Goal: Task Accomplishment & Management: Use online tool/utility

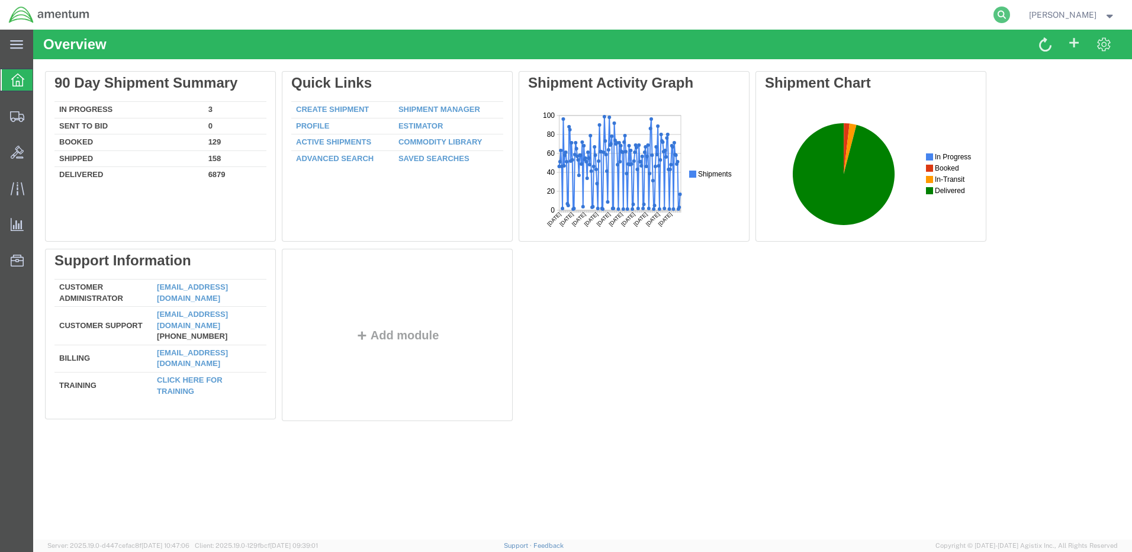
click at [1010, 17] on icon at bounding box center [1002, 15] width 17 height 17
paste input "DCO-25262-168401"
type input "DCO-25262-168401"
click at [1010, 14] on icon at bounding box center [1002, 15] width 17 height 17
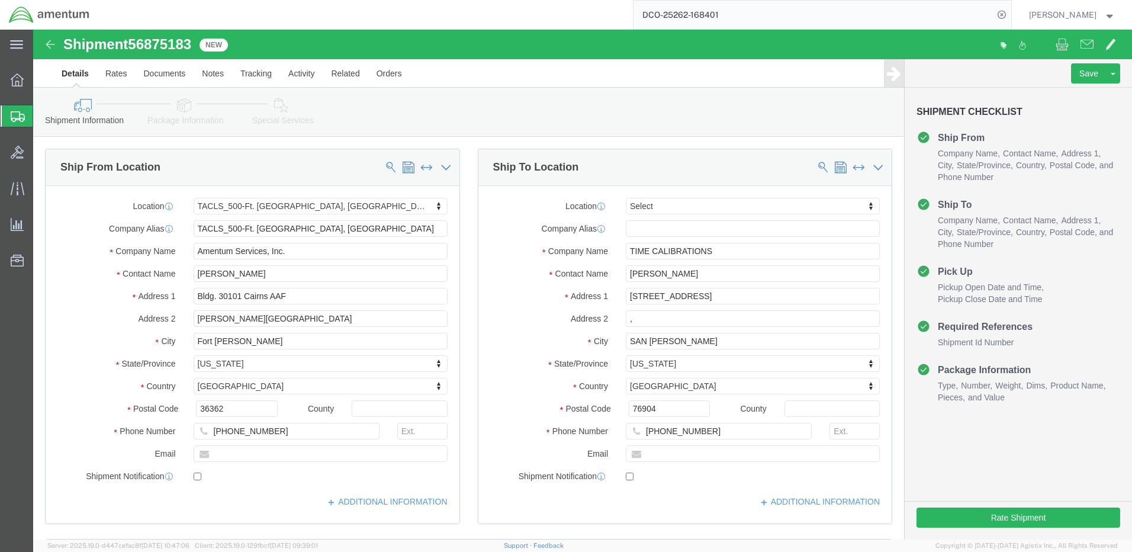
select select "42684"
select select
click button "Rate Shipment"
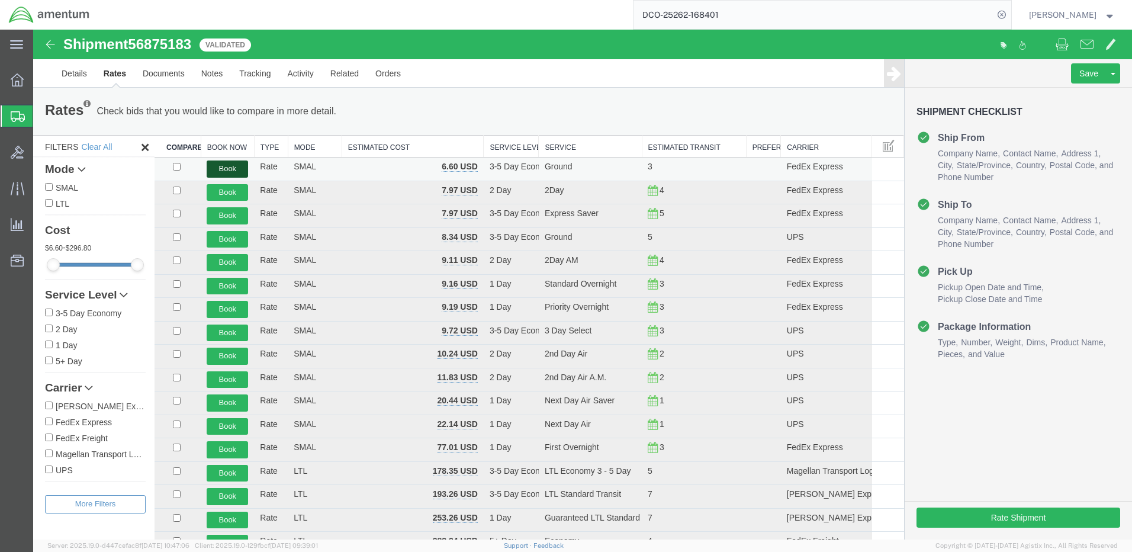
click at [225, 167] on button "Book" at bounding box center [227, 168] width 41 height 17
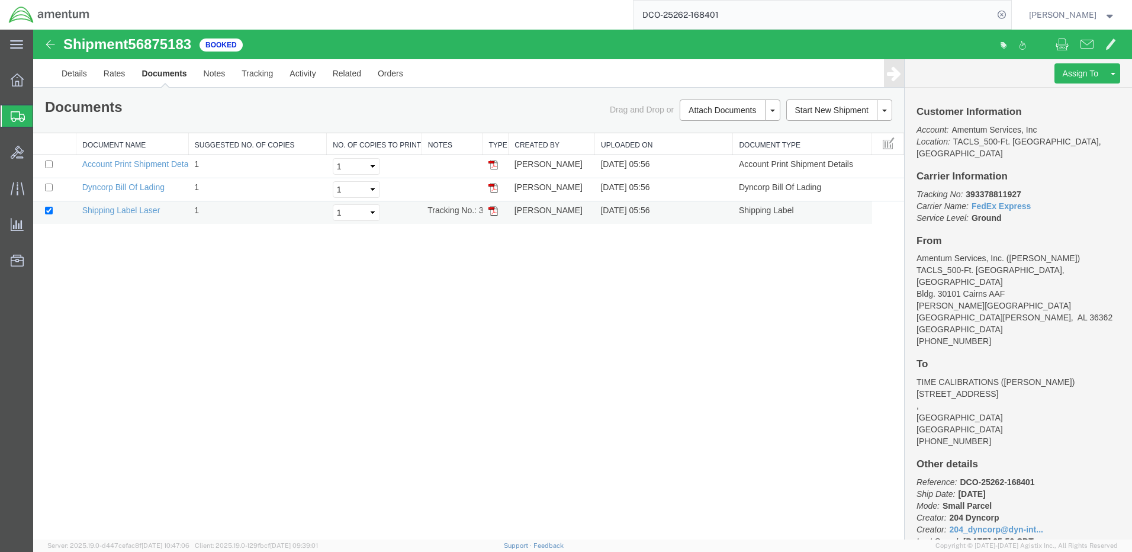
click at [492, 212] on img at bounding box center [493, 210] width 9 height 9
click at [69, 76] on link "Details" at bounding box center [74, 73] width 42 height 28
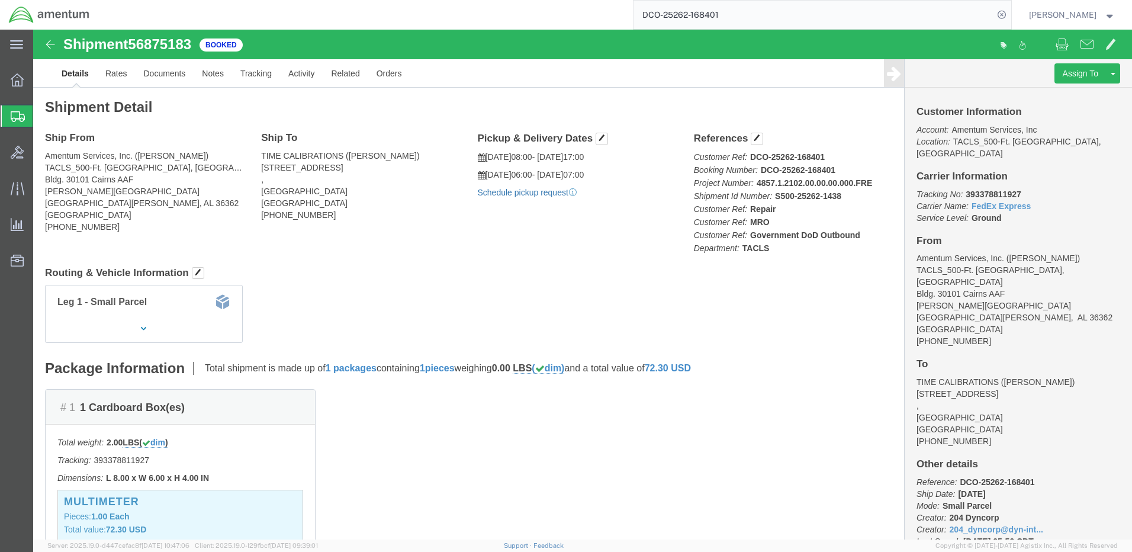
click link "Schedule pickup request"
click at [667, 17] on input "DCO-25262-168401" at bounding box center [814, 15] width 360 height 28
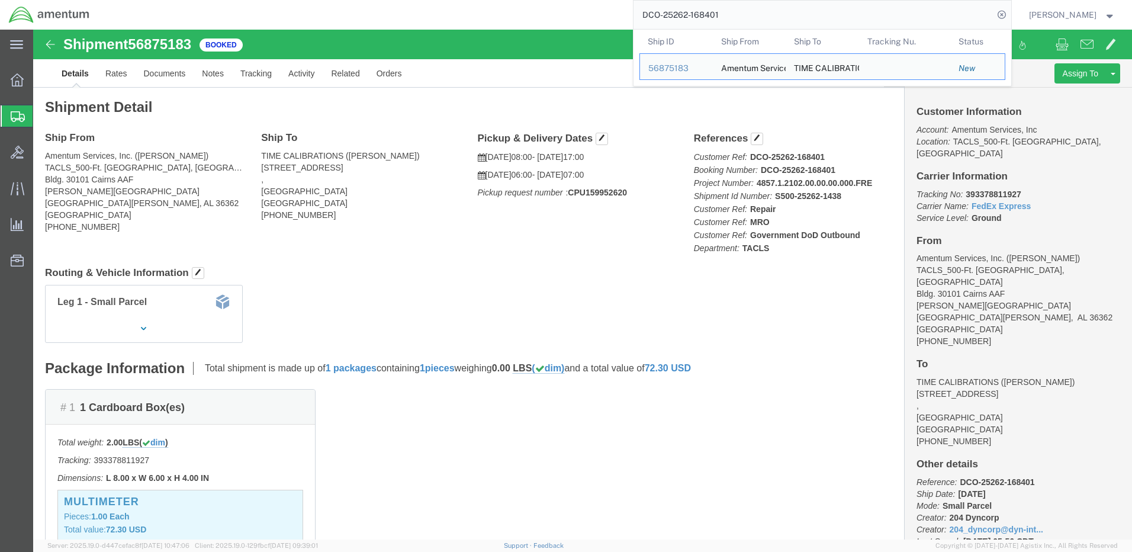
click at [667, 17] on input "DCO-25262-168401" at bounding box center [814, 15] width 360 height 28
paste input "2"
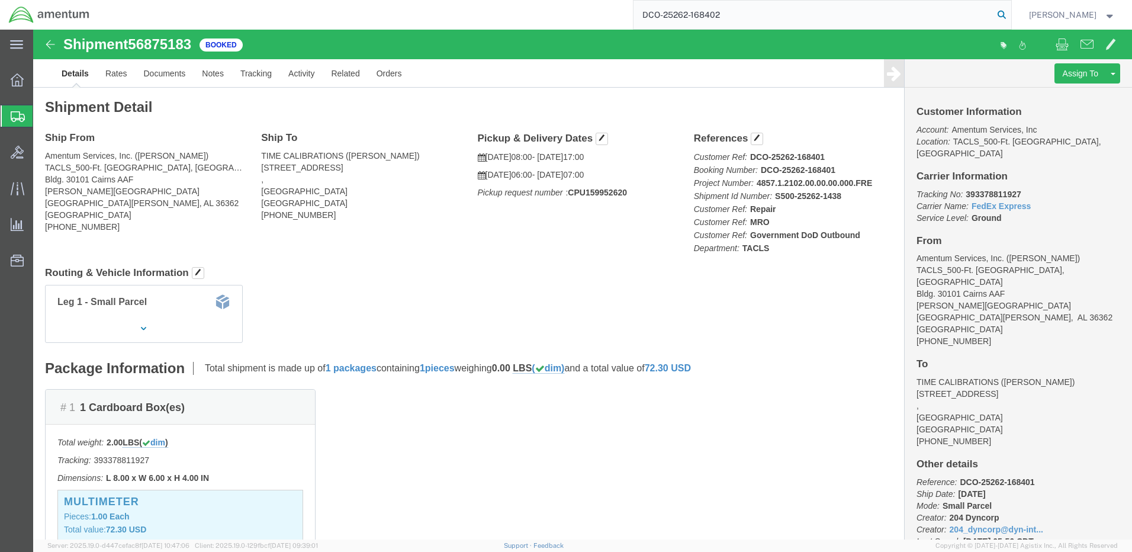
type input "DCO-25262-168402"
click at [1010, 12] on icon at bounding box center [1002, 15] width 17 height 17
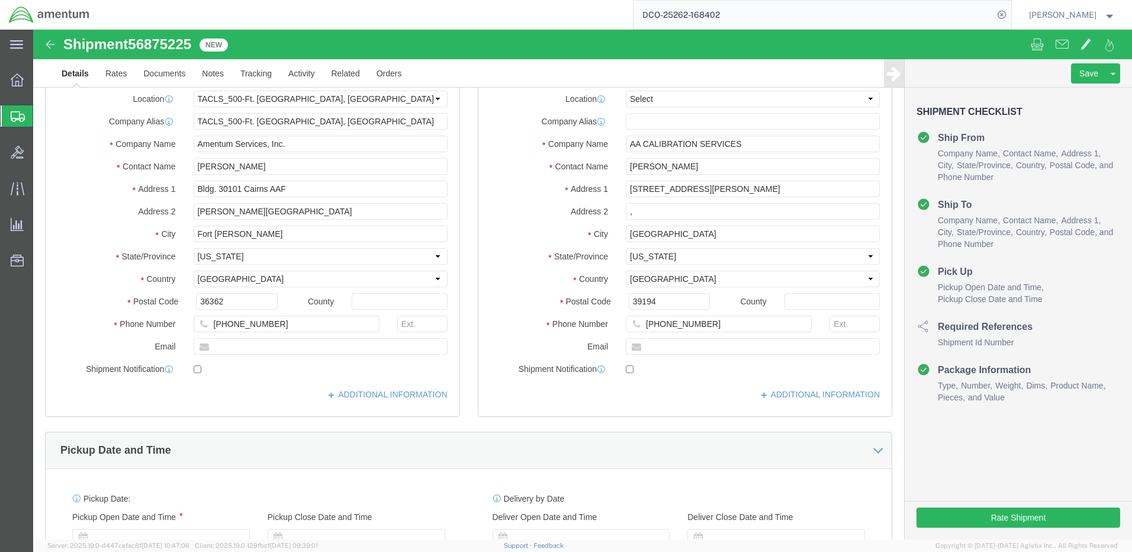
select select "42684"
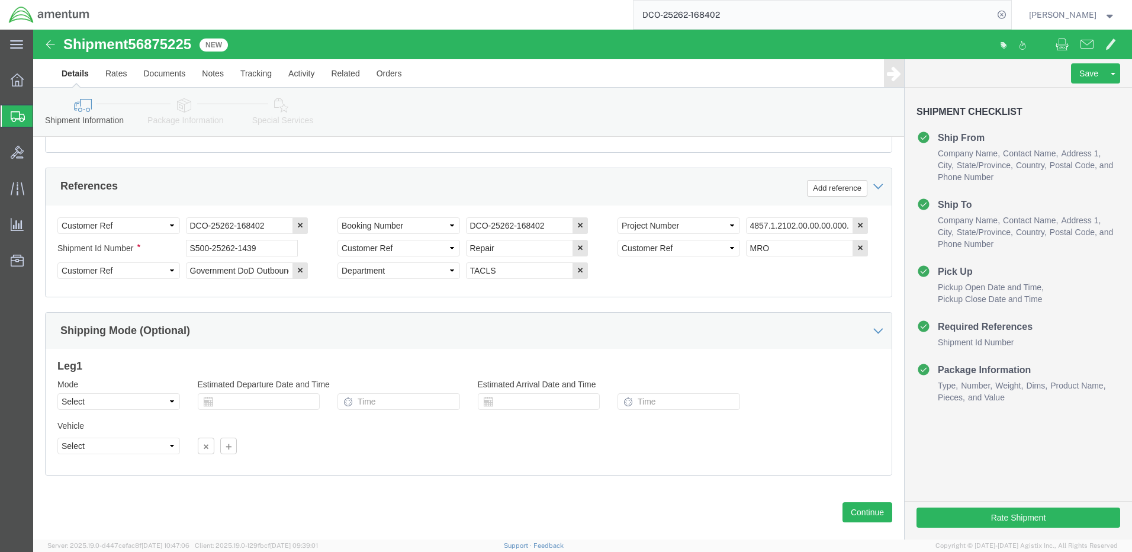
scroll to position [552, 0]
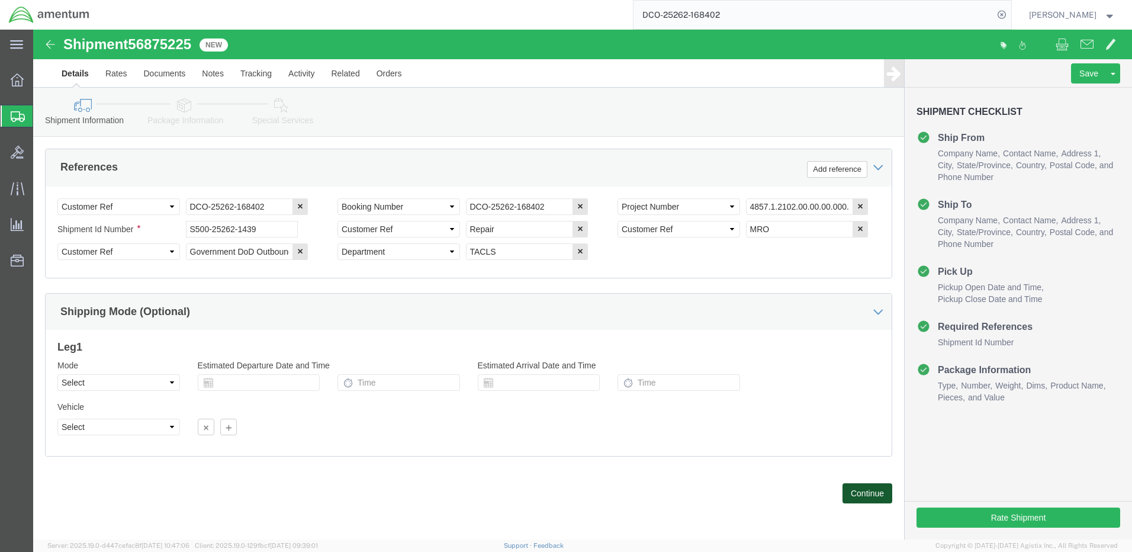
click button "Continue"
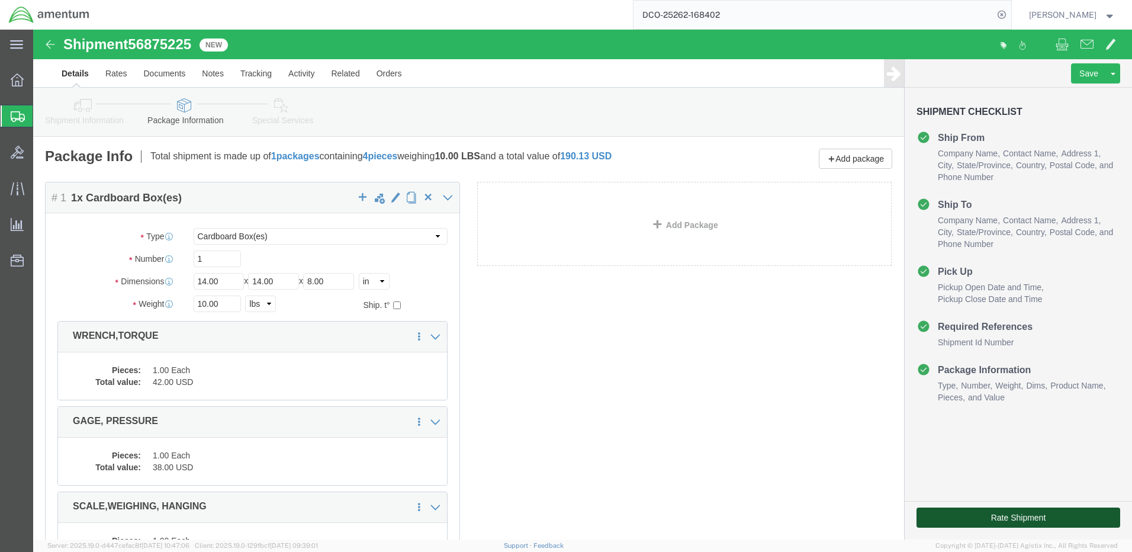
click button "Rate Shipment"
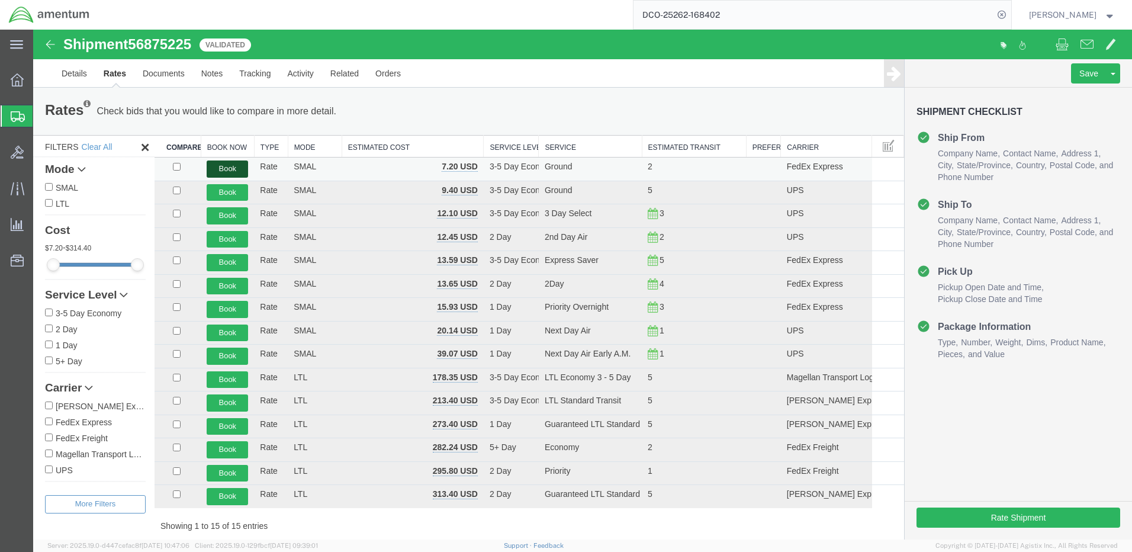
click at [220, 165] on button "Book" at bounding box center [227, 168] width 41 height 17
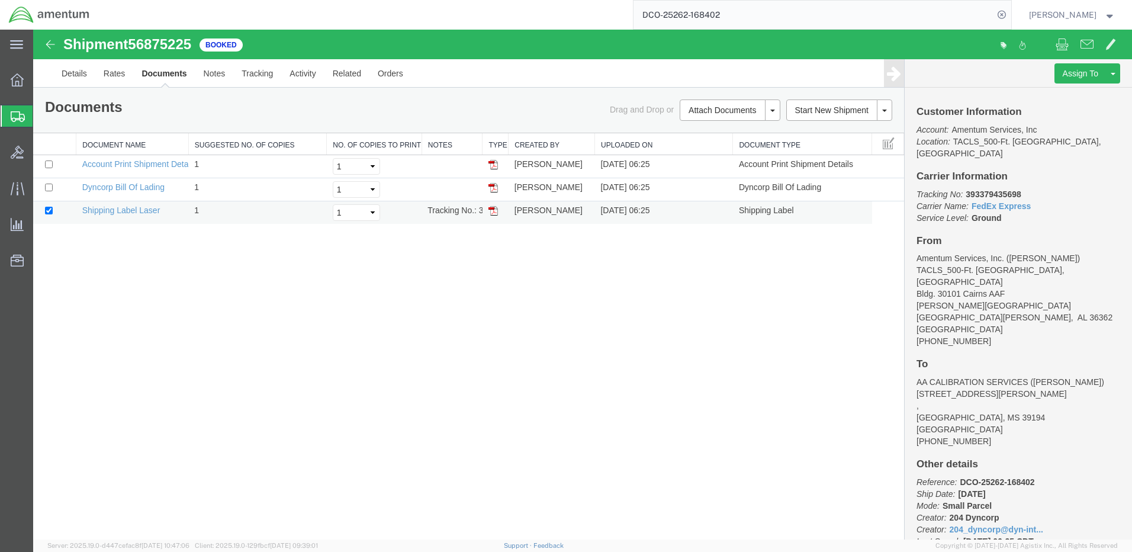
click at [493, 210] on img at bounding box center [493, 210] width 9 height 9
